Goal: Transaction & Acquisition: Purchase product/service

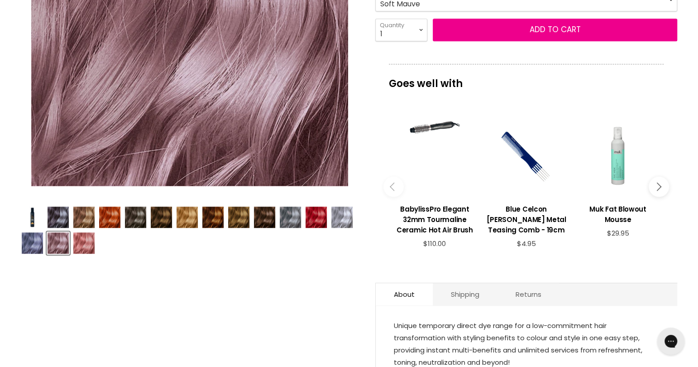
scroll to position [264, 0]
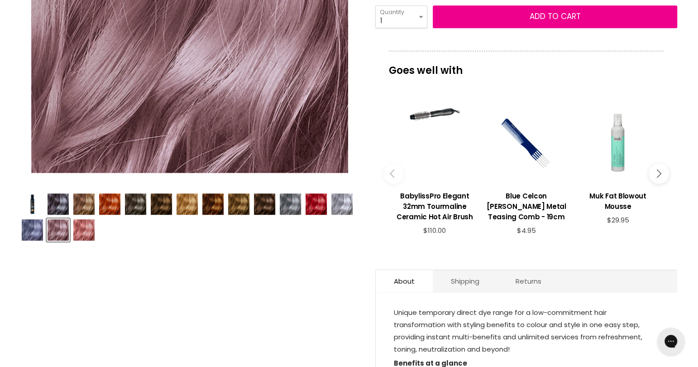
click at [84, 234] on img "Product thumbnails" at bounding box center [83, 229] width 21 height 21
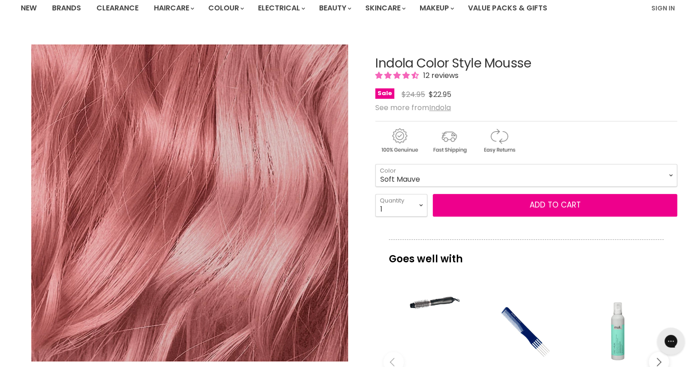
scroll to position [75, 0]
click at [670, 176] on select "Beige Blonde Honey Blonde Medium Blonde Dark Blonde Medium Brown Strawberry Ros…" at bounding box center [526, 175] width 302 height 23
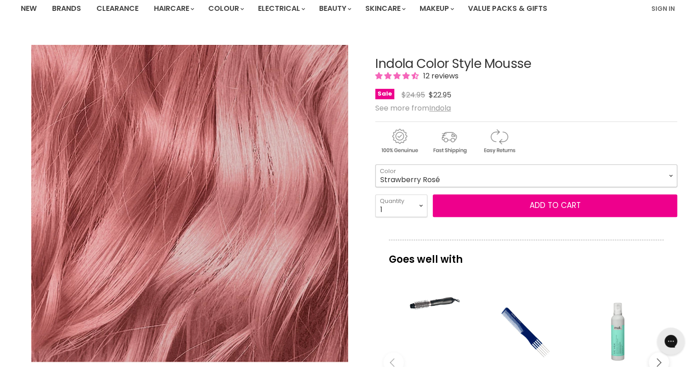
click at [375, 164] on select "Beige Blonde Honey Blonde Medium Blonde Dark Blonde Medium Brown Strawberry Ros…" at bounding box center [526, 175] width 302 height 23
select select "Strawberry Rosé"
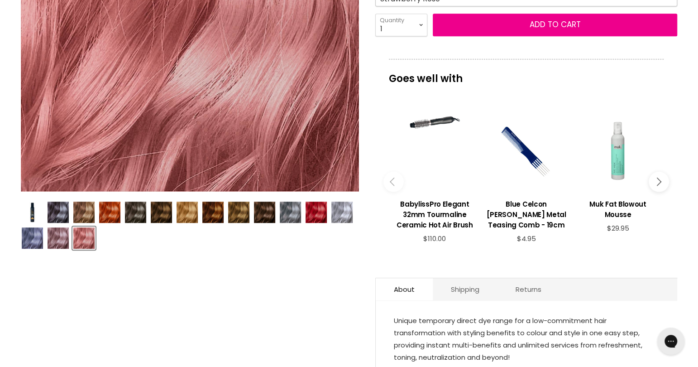
scroll to position [264, 0]
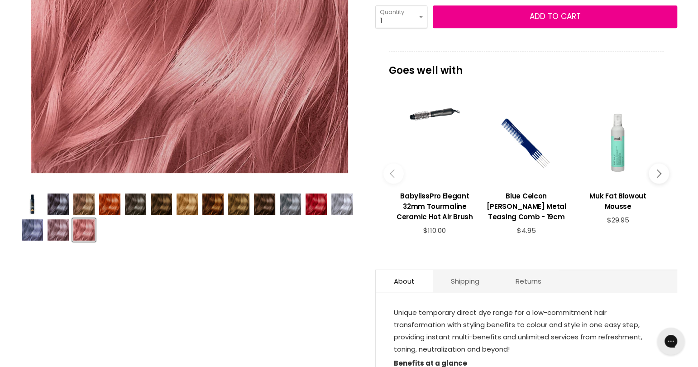
click at [56, 205] on img "Product thumbnails" at bounding box center [58, 203] width 21 height 21
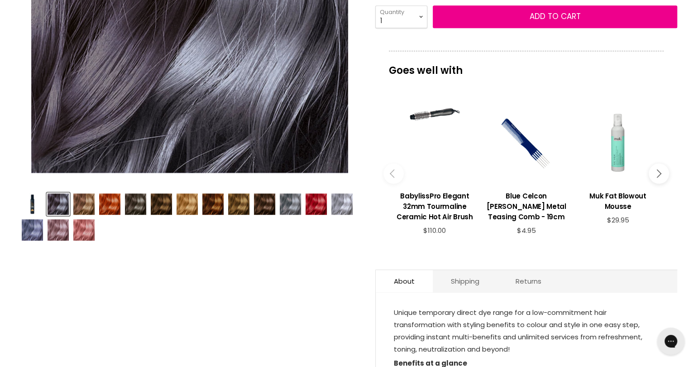
click at [81, 229] on img "Product thumbnails" at bounding box center [83, 229] width 21 height 21
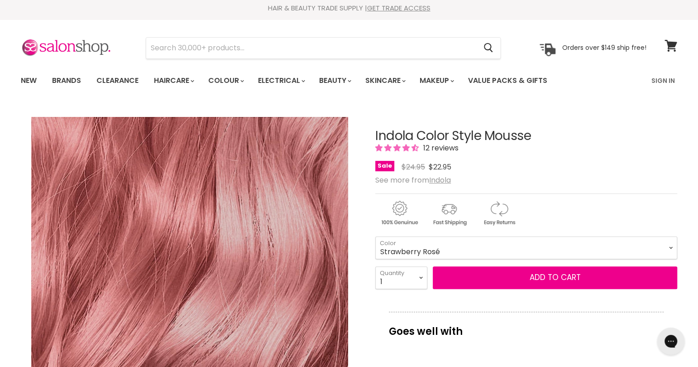
scroll to position [0, 0]
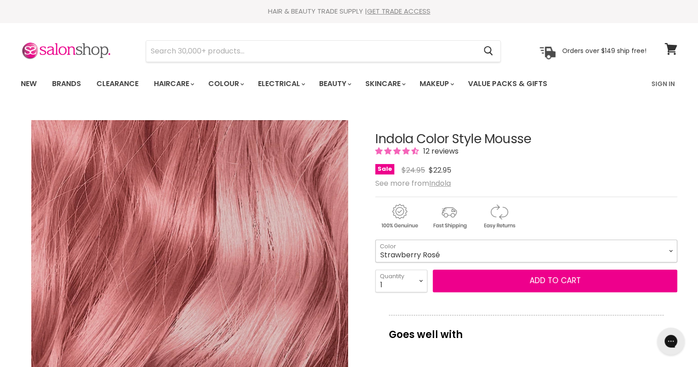
click at [667, 249] on select "Beige Blonde Honey Blonde Medium Blonde Dark Blonde Medium Brown Strawberry Ros…" at bounding box center [526, 250] width 302 height 23
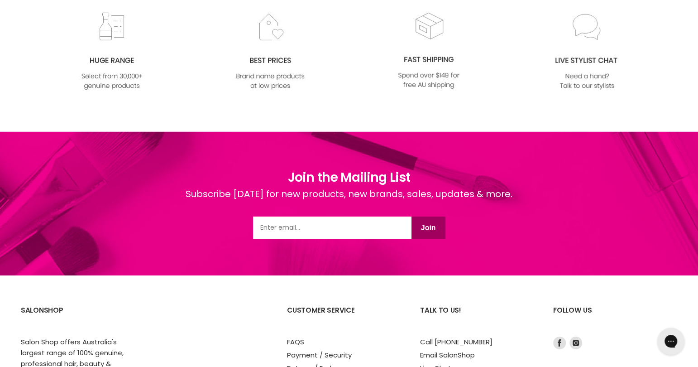
scroll to position [1696, 0]
